Goal: Task Accomplishment & Management: Manage account settings

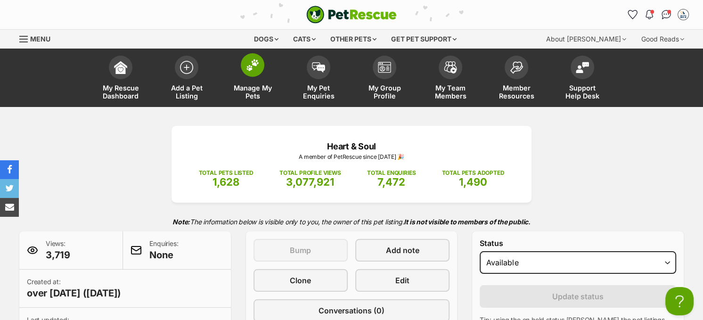
click at [248, 62] on img at bounding box center [252, 65] width 13 height 12
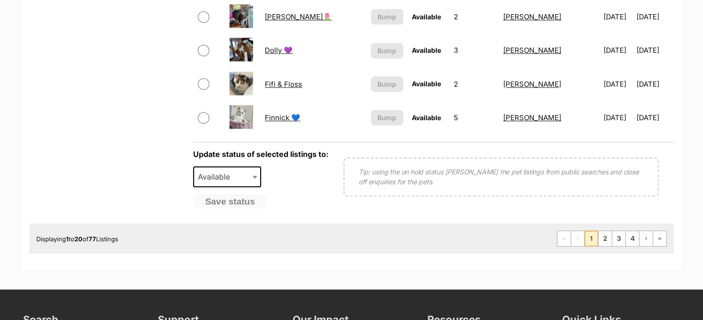
scroll to position [895, 0]
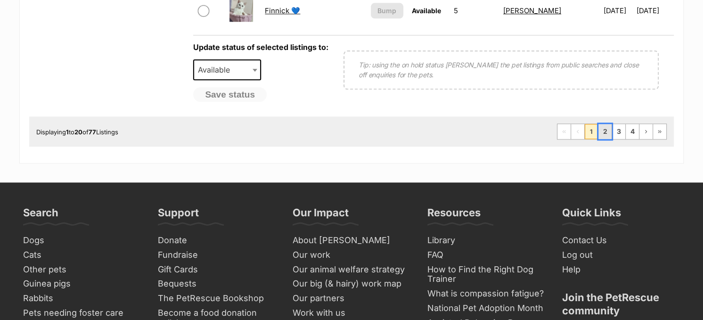
click at [604, 124] on link "2" at bounding box center [604, 131] width 13 height 15
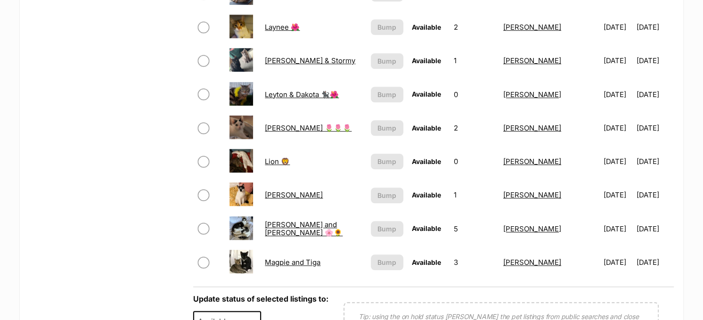
scroll to position [801, 0]
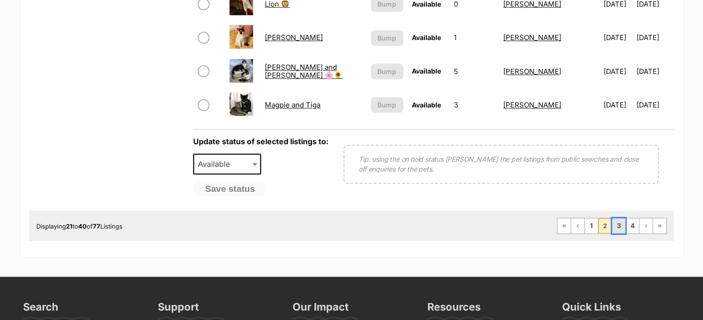
click at [621, 218] on link "3" at bounding box center [618, 225] width 13 height 15
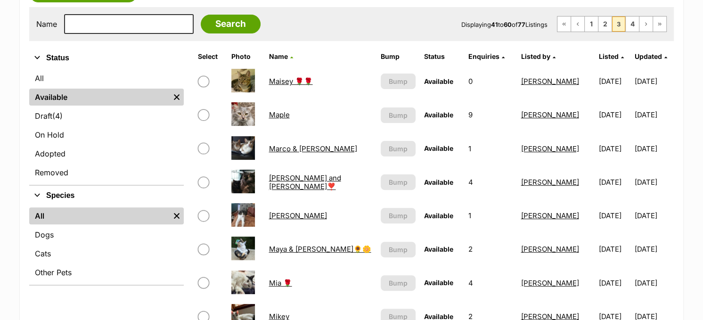
scroll to position [188, 0]
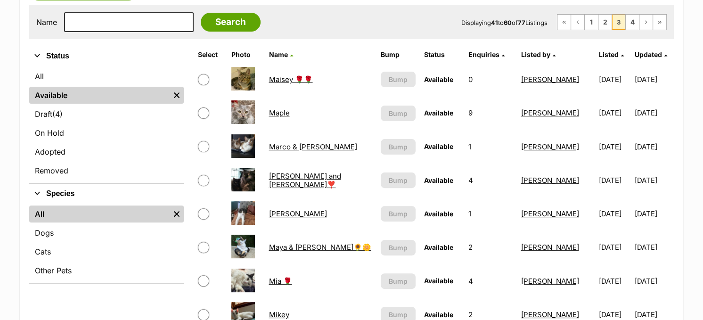
click at [281, 212] on link "[PERSON_NAME]" at bounding box center [297, 213] width 58 height 9
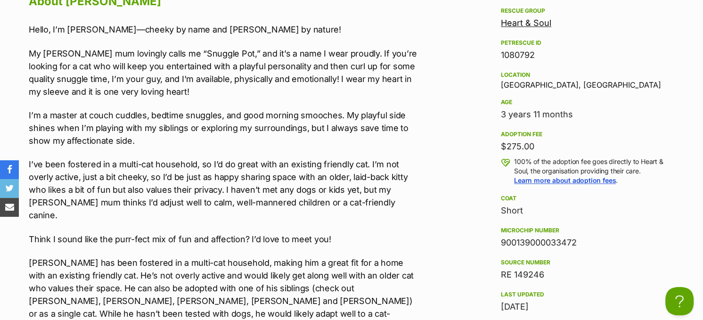
scroll to position [848, 0]
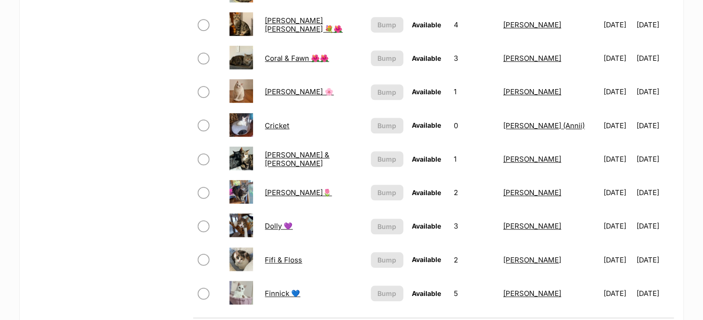
scroll to position [801, 0]
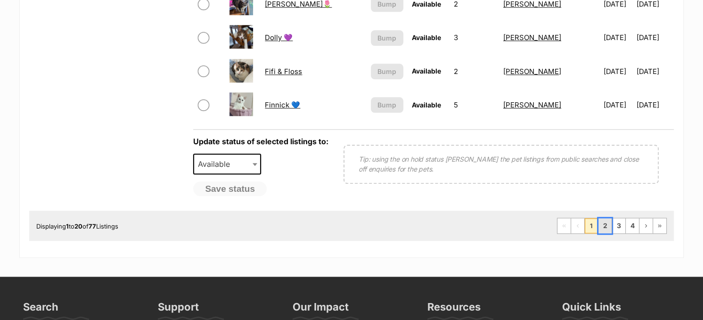
click at [604, 218] on link "2" at bounding box center [604, 225] width 13 height 15
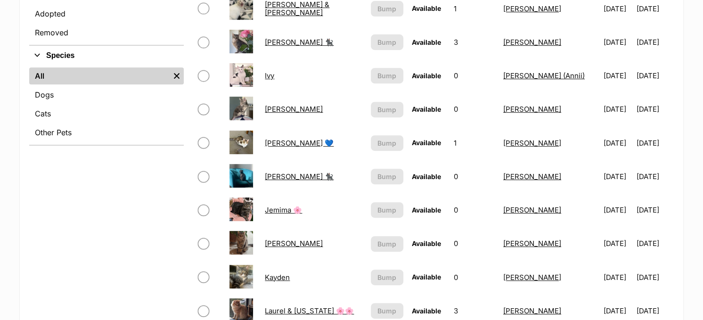
scroll to position [330, 0]
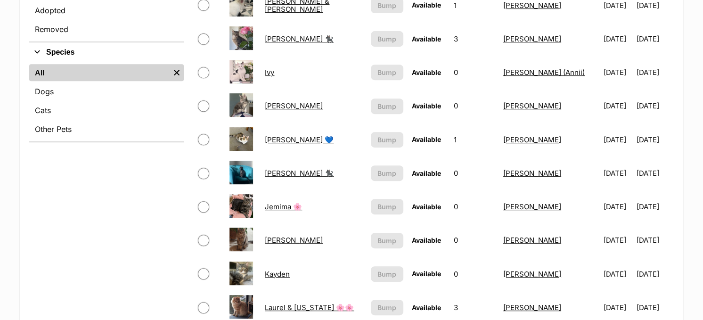
click at [265, 70] on link "Ivy" at bounding box center [269, 72] width 9 height 9
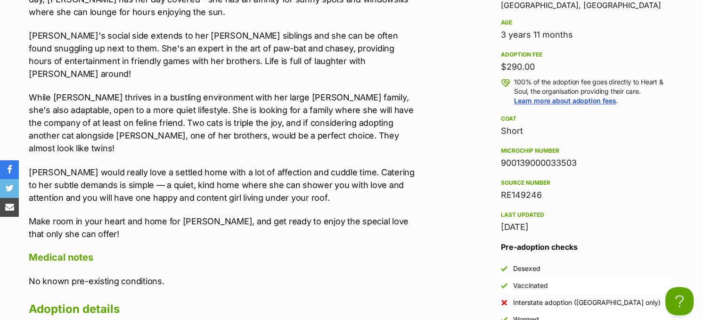
scroll to position [848, 0]
